Goal: Navigation & Orientation: Find specific page/section

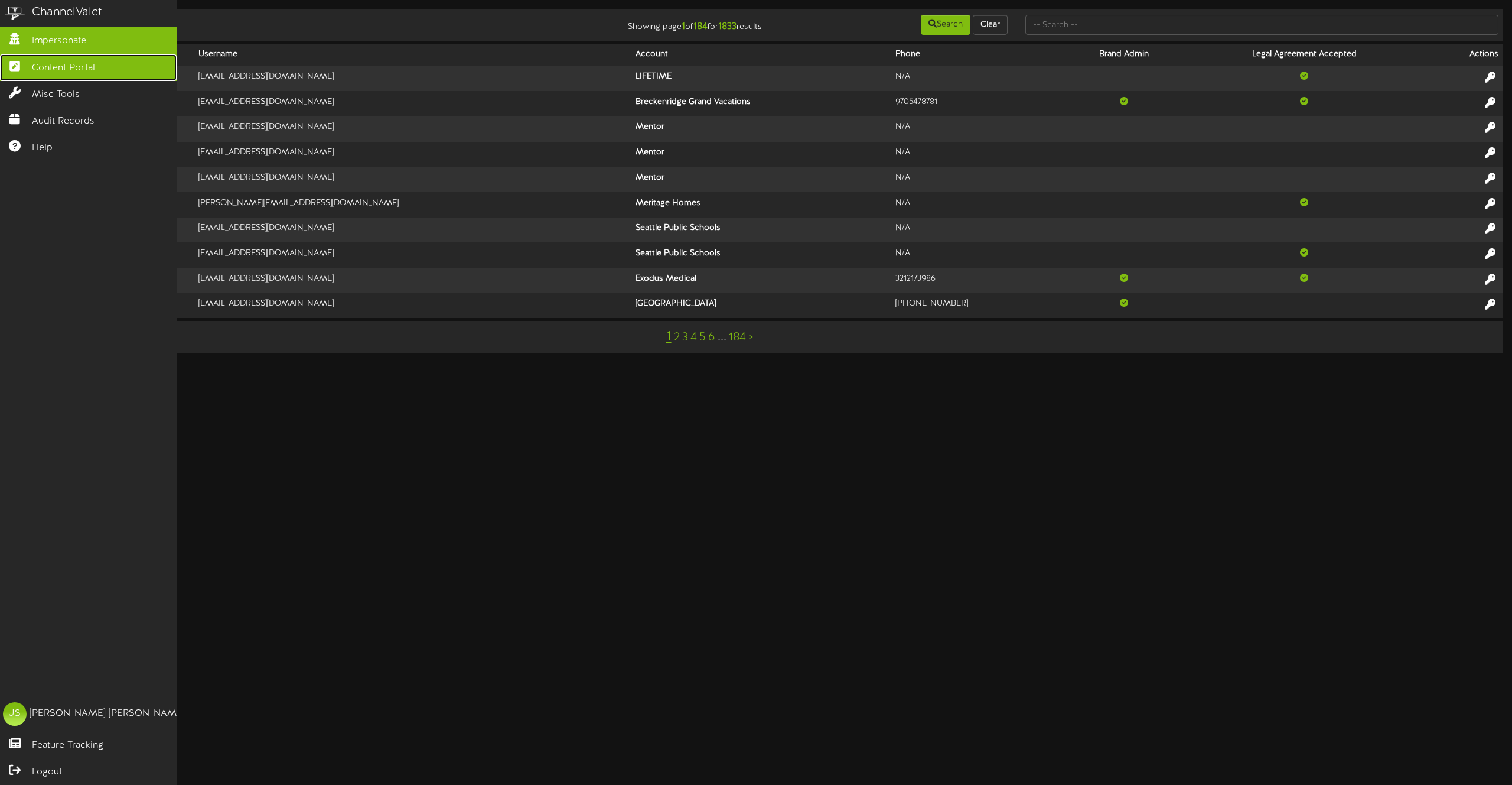
click at [13, 66] on icon at bounding box center [14, 65] width 29 height 9
